Goal: Task Accomplishment & Management: Use online tool/utility

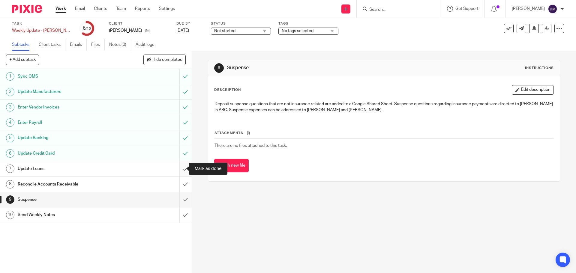
click at [181, 171] on input "submit" at bounding box center [96, 168] width 192 height 15
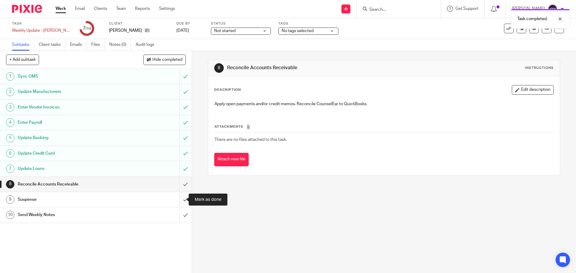
click at [181, 198] on input "submit" at bounding box center [96, 199] width 192 height 15
click at [179, 185] on input "submit" at bounding box center [96, 184] width 192 height 15
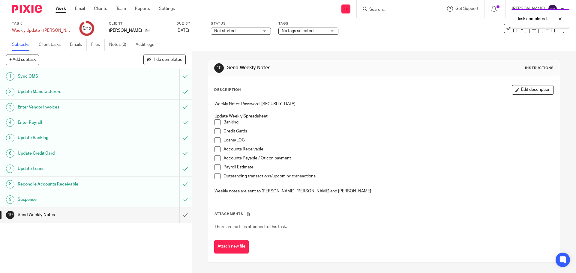
click at [178, 216] on input "submit" at bounding box center [96, 215] width 192 height 15
